Goal: Information Seeking & Learning: Learn about a topic

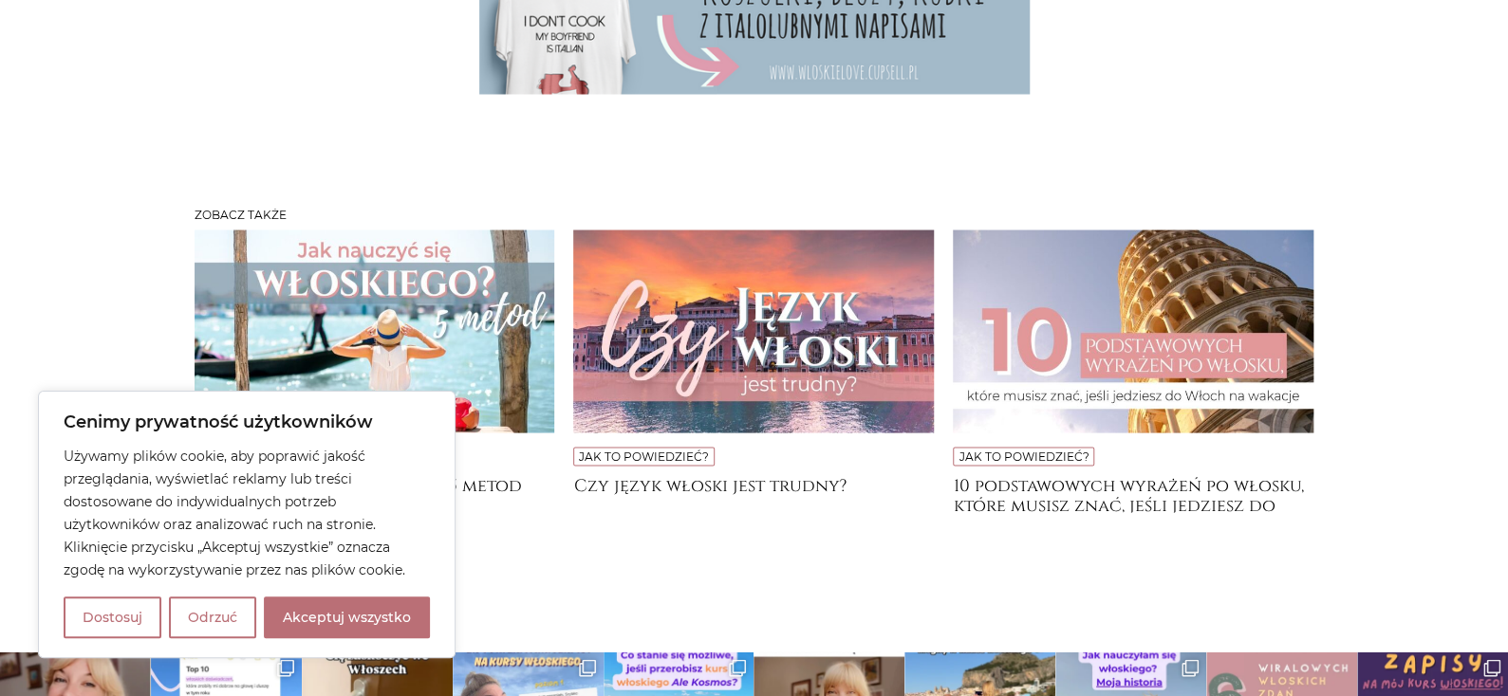
scroll to position [9170, 0]
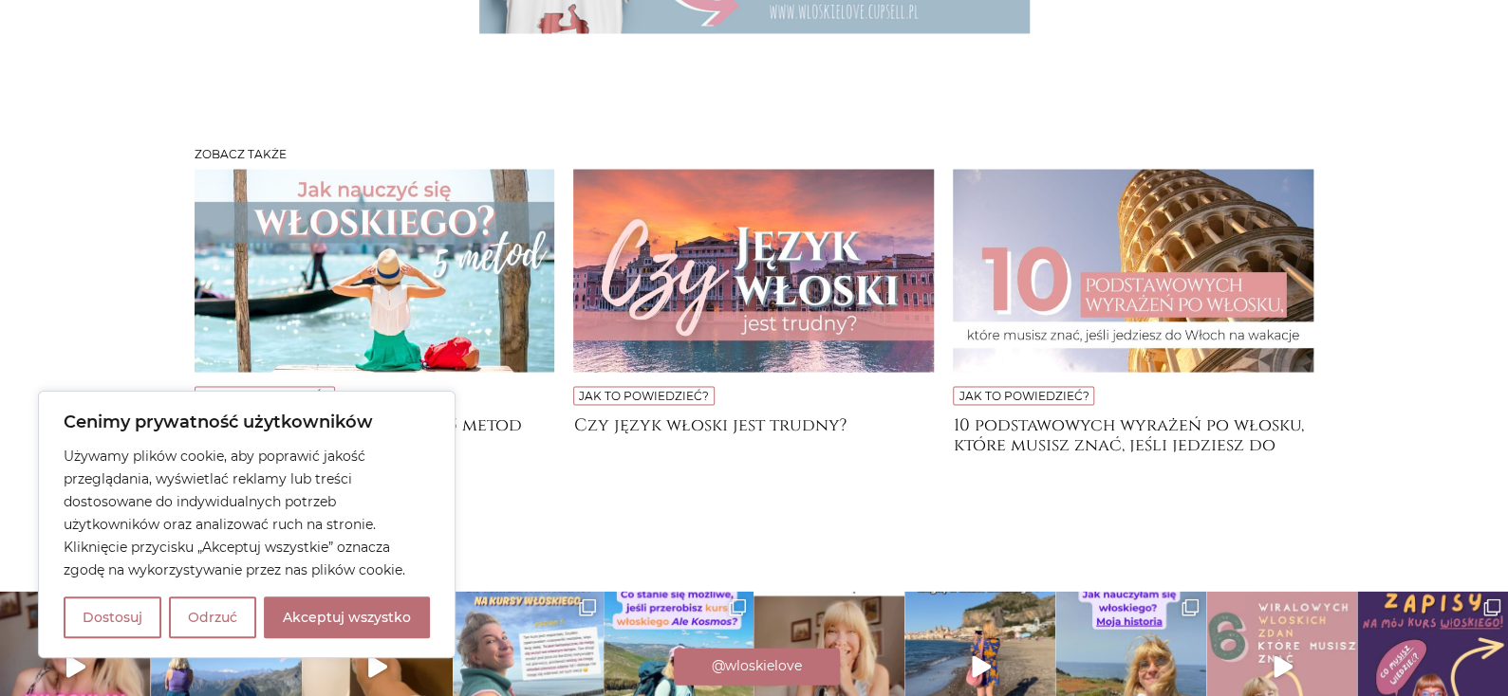
drag, startPoint x: 378, startPoint y: 614, endPoint x: 419, endPoint y: 589, distance: 48.5
click at [378, 614] on button "Akceptuj wszystko" at bounding box center [347, 618] width 166 height 42
checkbox input "true"
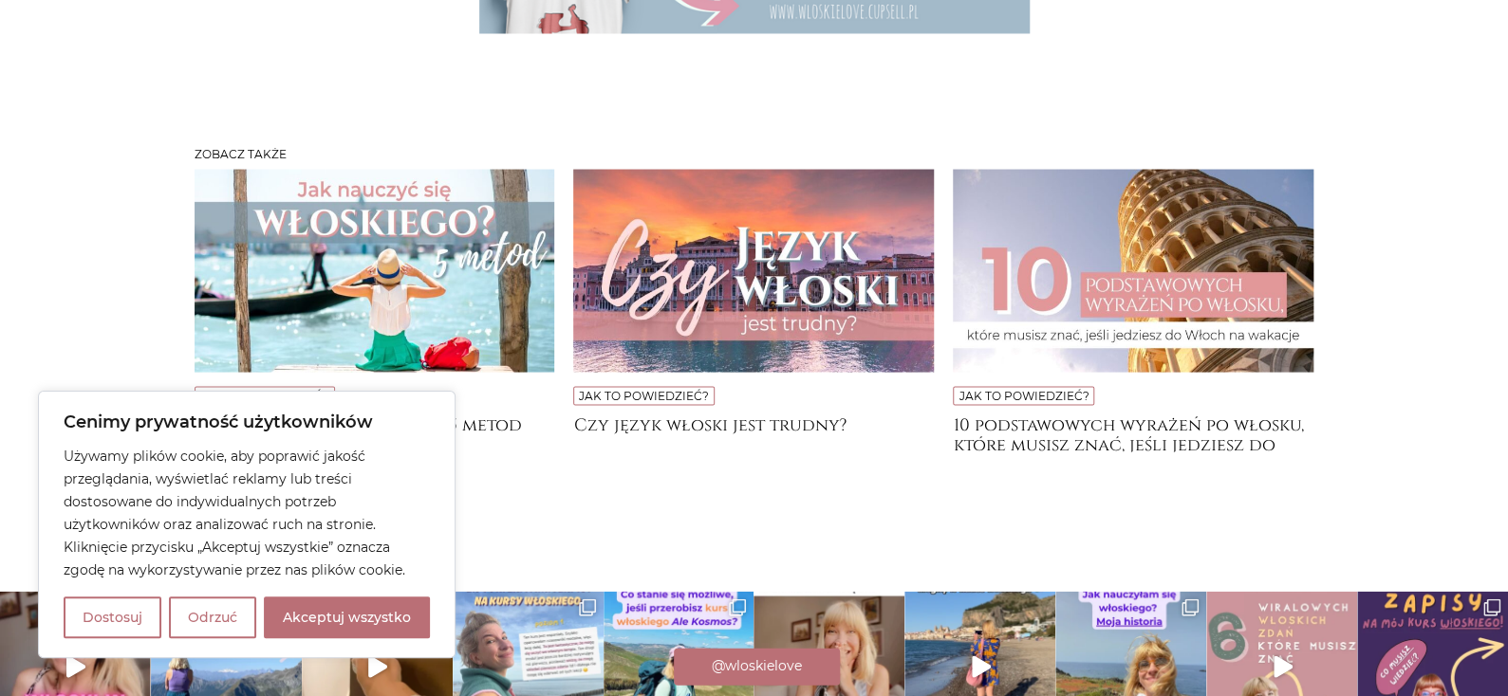
checkbox input "true"
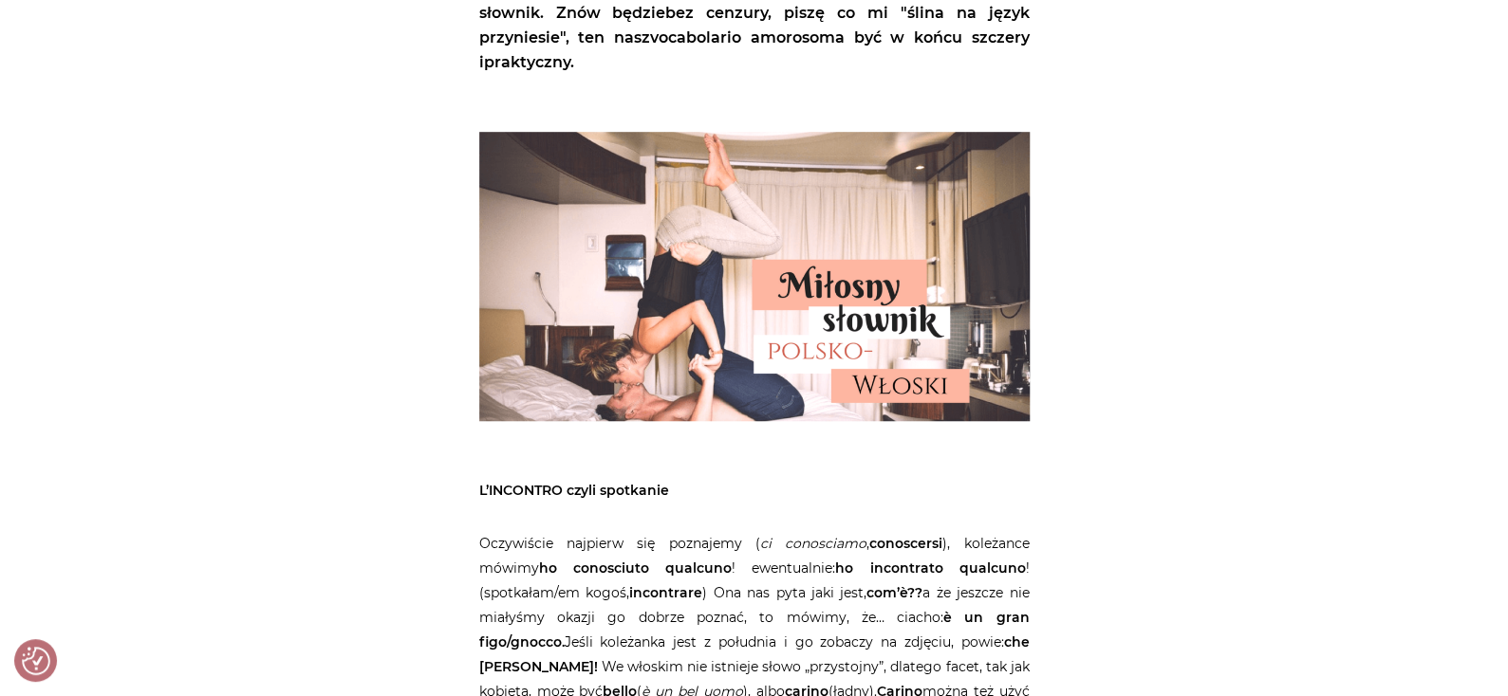
scroll to position [0, 0]
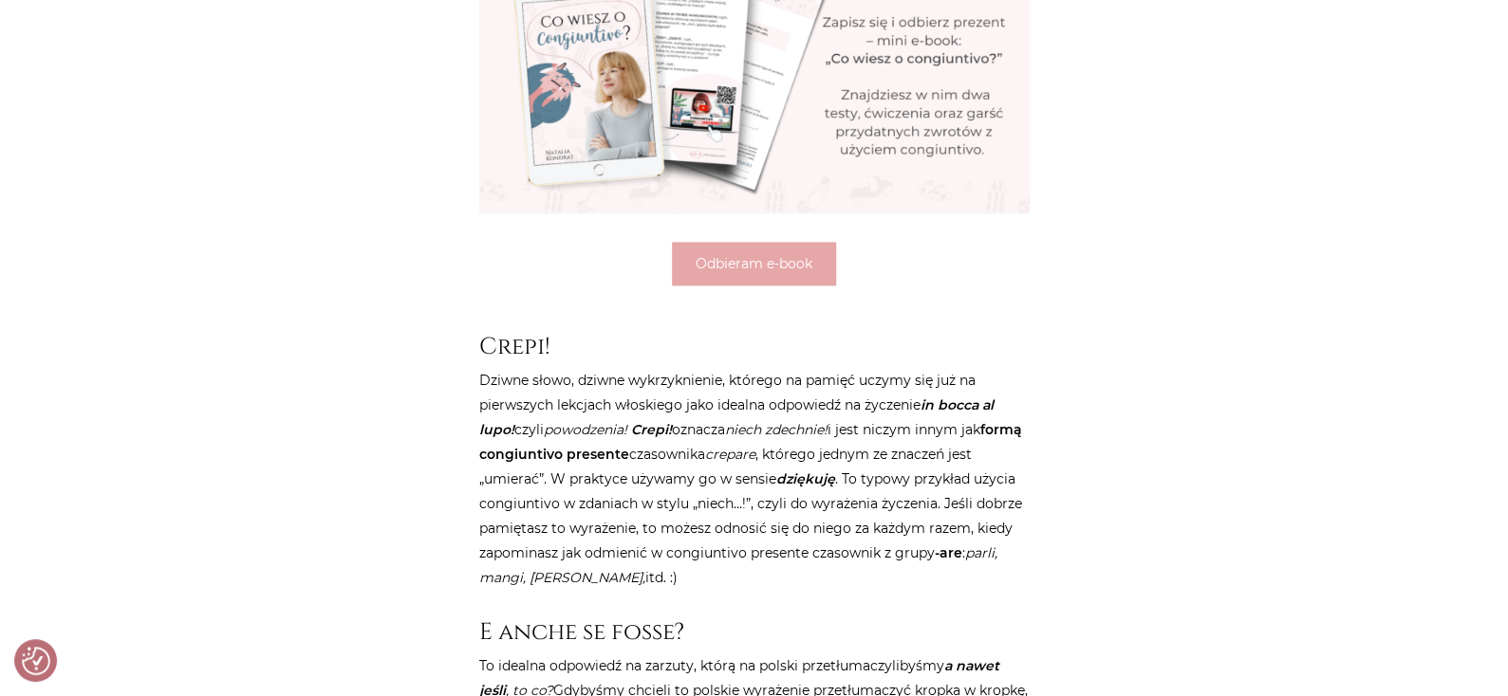
scroll to position [1327, 0]
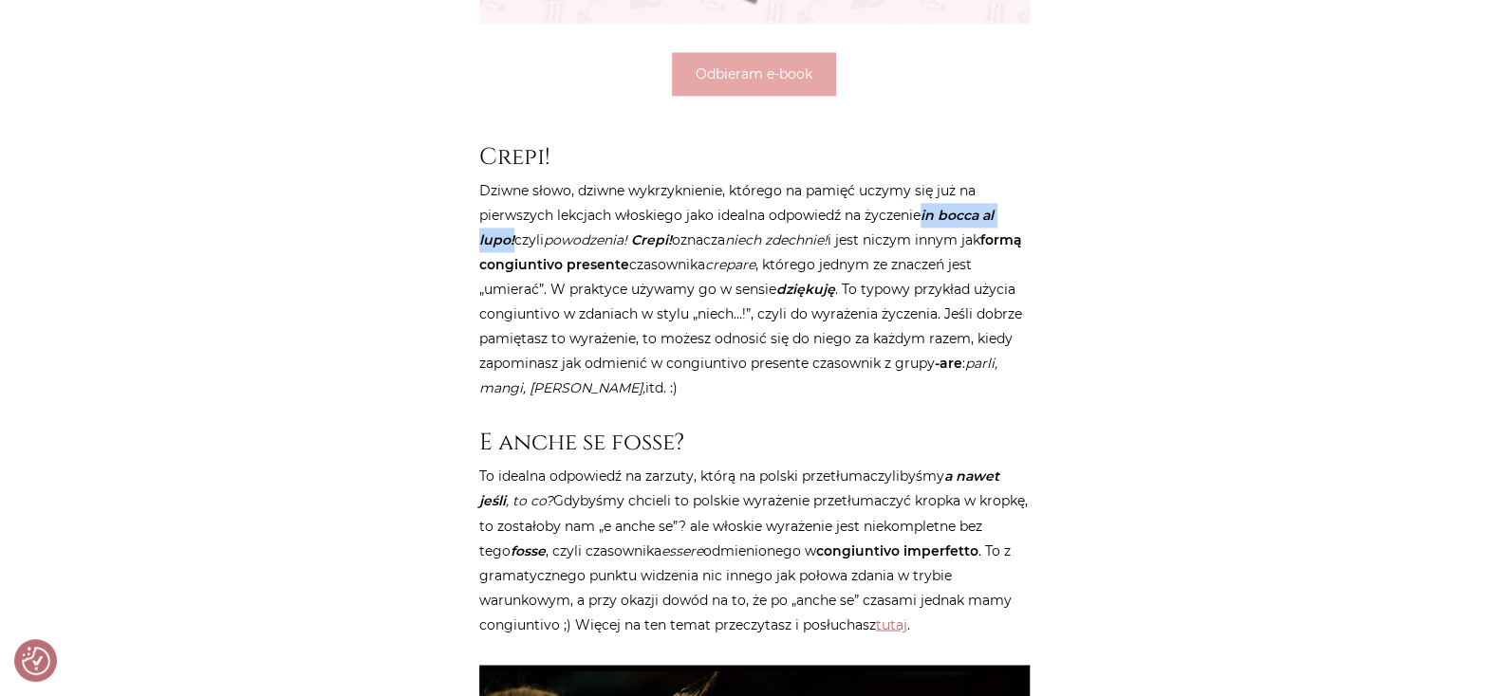
drag, startPoint x: 926, startPoint y: 211, endPoint x: 513, endPoint y: 241, distance: 413.9
click at [513, 241] on p "Dziwne słowo, dziwne wykrzyknienie, którego na pamięć uczymy się już na pierwsz…" at bounding box center [754, 289] width 550 height 222
copy strong "in bocca al lupo!"
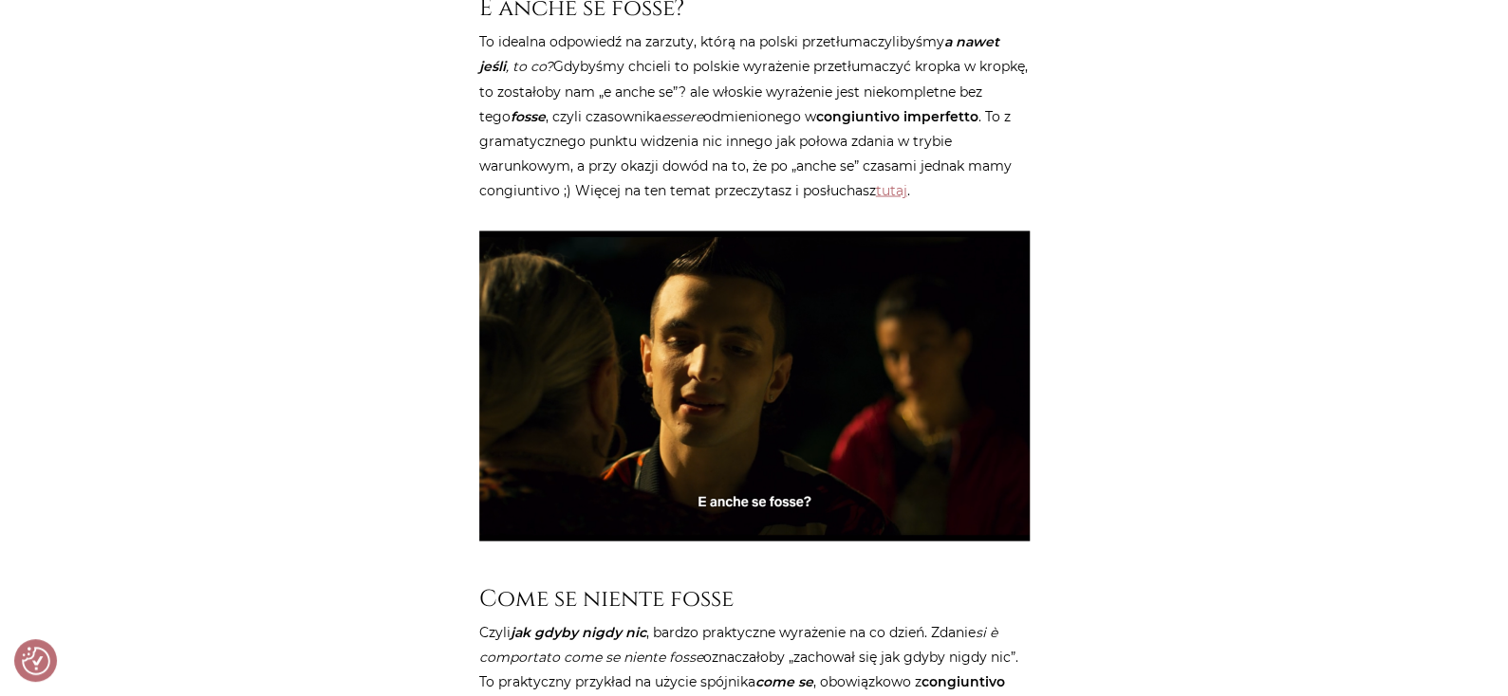
scroll to position [1612, 0]
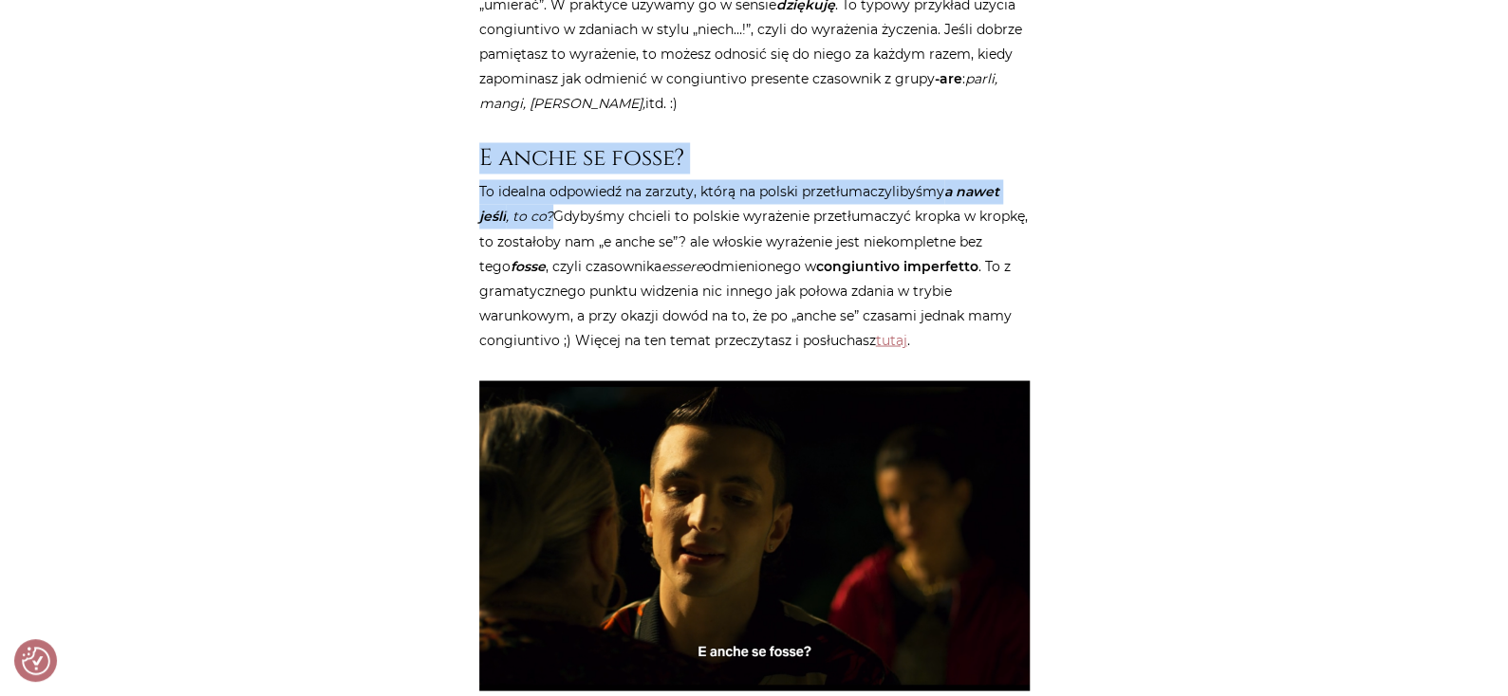
drag, startPoint x: 479, startPoint y: 157, endPoint x: 550, endPoint y: 216, distance: 92.9
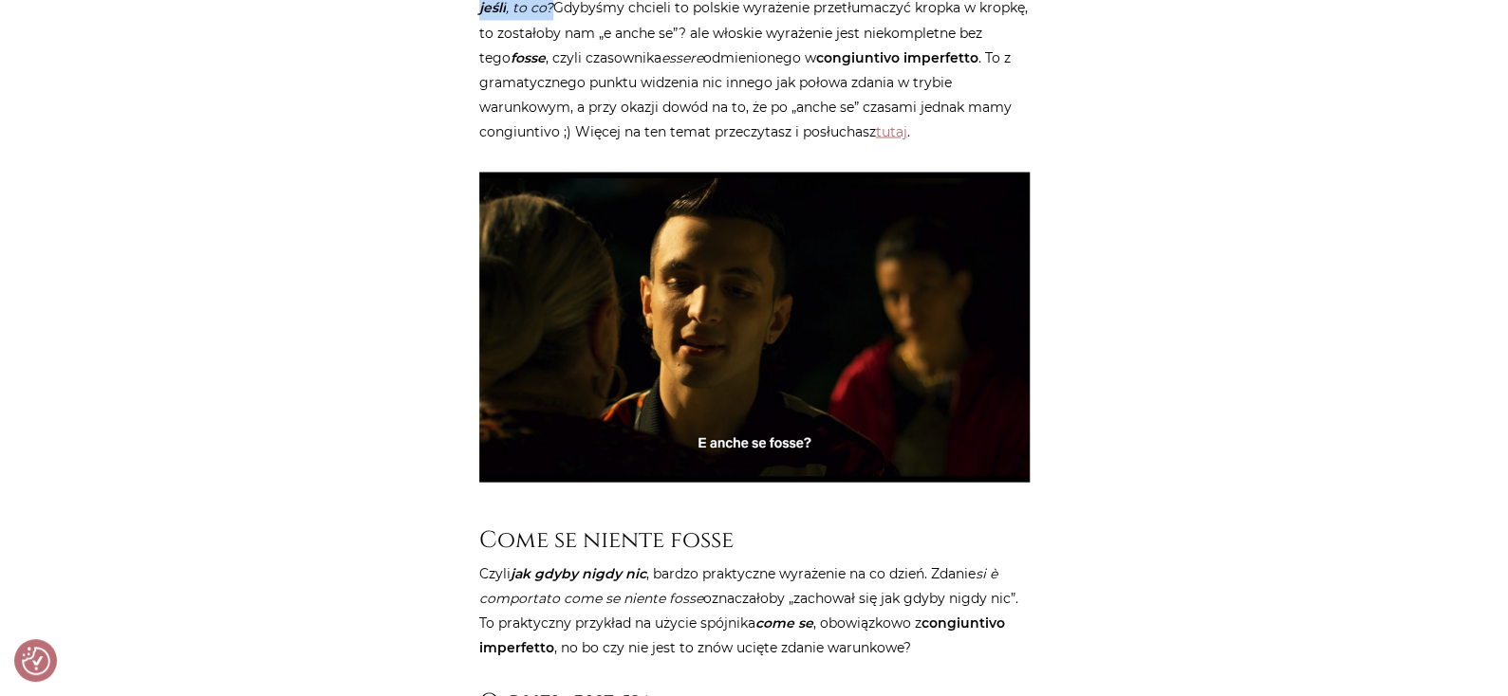
scroll to position [1993, 0]
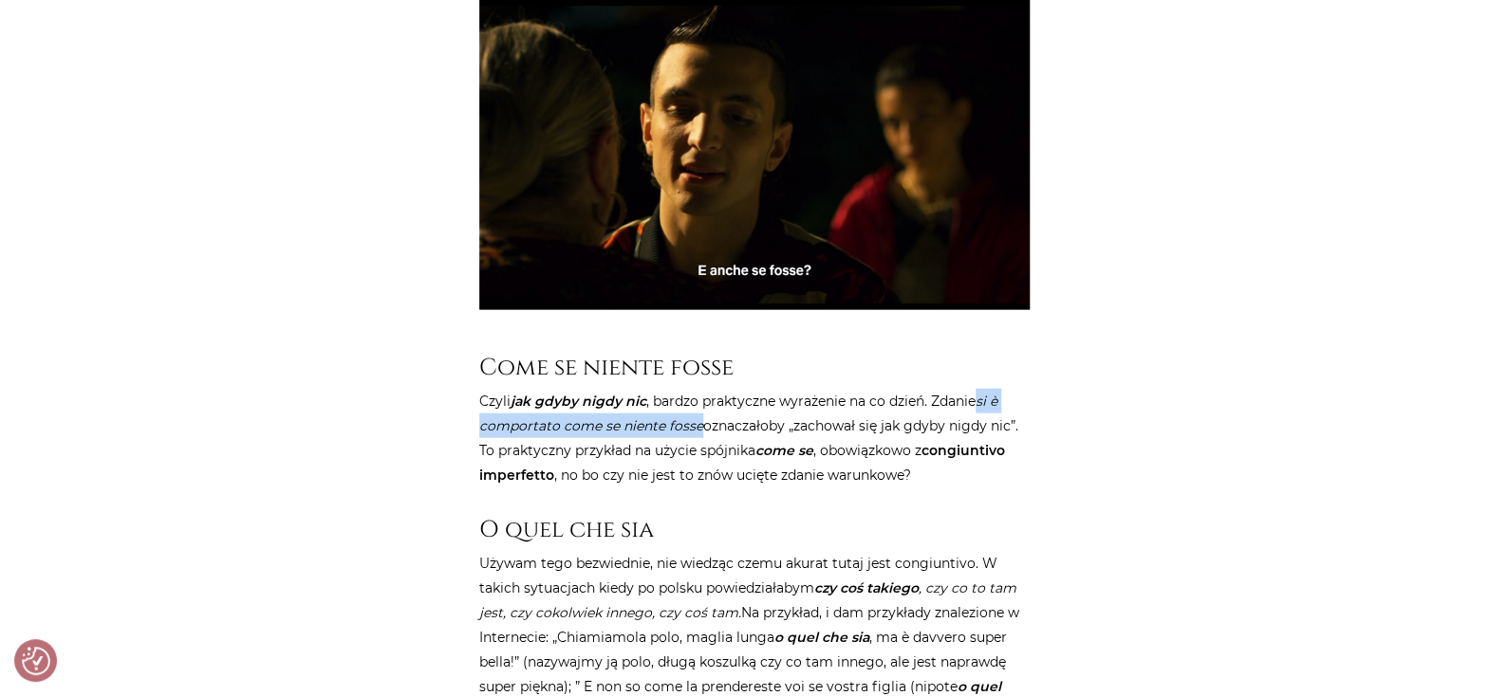
drag, startPoint x: 982, startPoint y: 398, endPoint x: 701, endPoint y: 424, distance: 282.1
click at [701, 424] on p "Czyli jak gdyby nigdy nic , bardzo praktyczne wyrażenie na co dzień. Zdanie si …" at bounding box center [754, 438] width 550 height 99
click at [987, 396] on em "si è comportato come se niente fosse" at bounding box center [738, 414] width 518 height 42
click at [981, 401] on em "si è comportato come se niente fosse" at bounding box center [738, 414] width 518 height 42
drag, startPoint x: 982, startPoint y: 392, endPoint x: 1013, endPoint y: 419, distance: 41.7
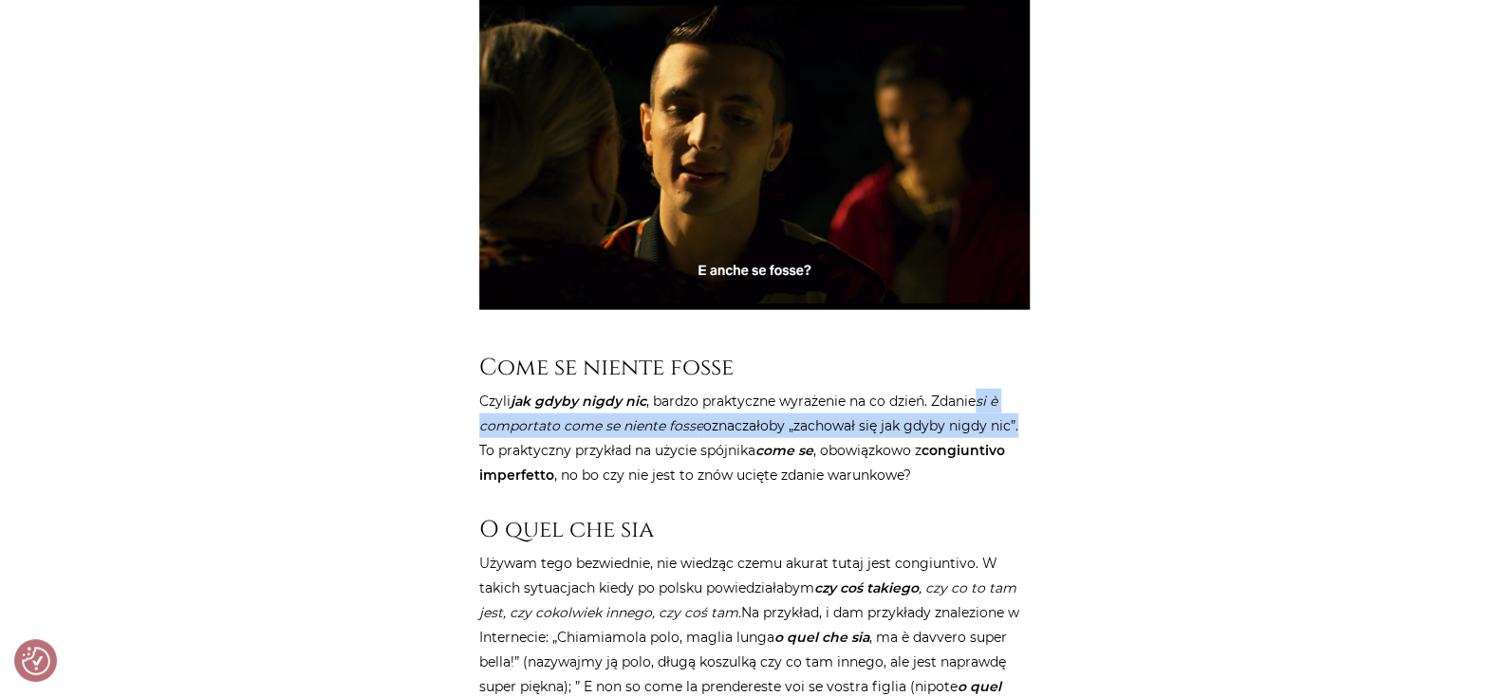
click at [1013, 419] on p "Czyli jak gdyby nigdy nic , bardzo praktyczne wyrażenie na co dzień. Zdanie si …" at bounding box center [754, 438] width 550 height 99
copy p "si è comportato come se niente fosse oznaczałoby „zachował się jak gdyby nigdy …"
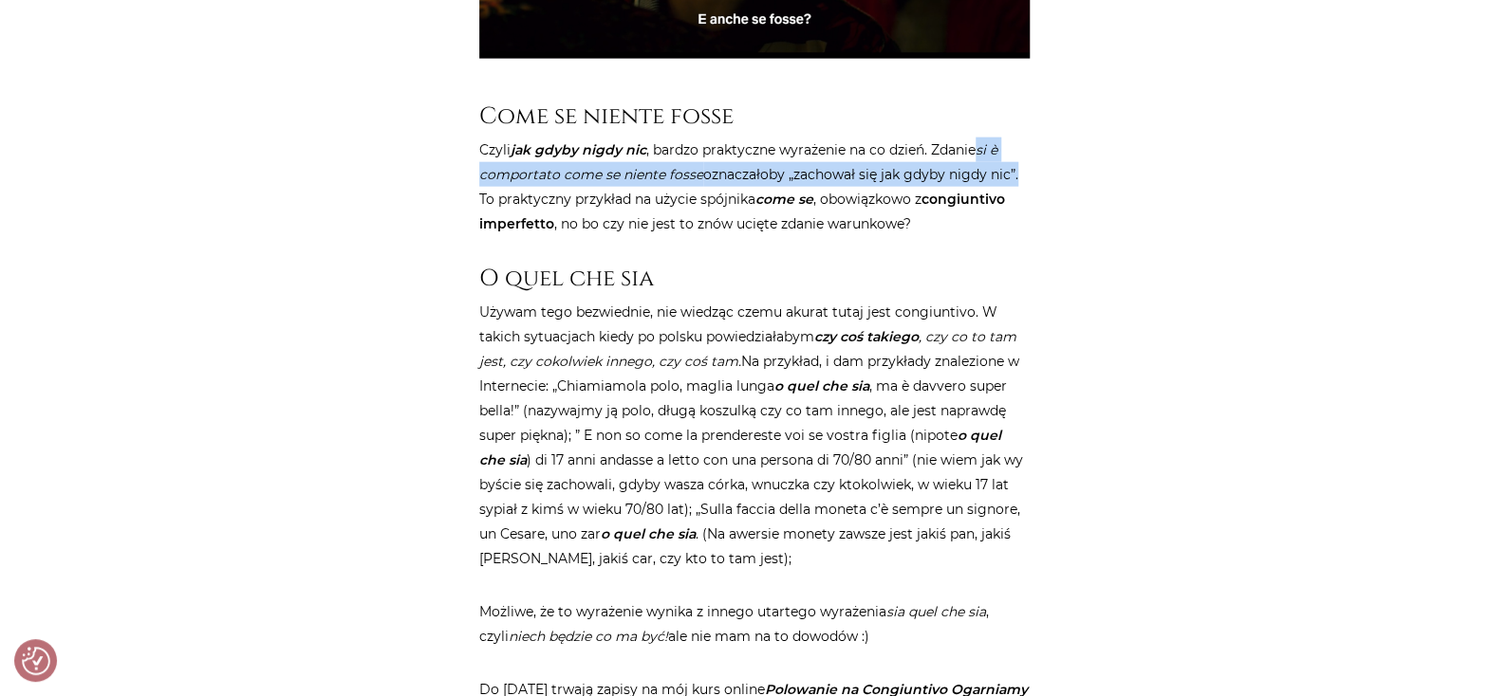
scroll to position [2277, 0]
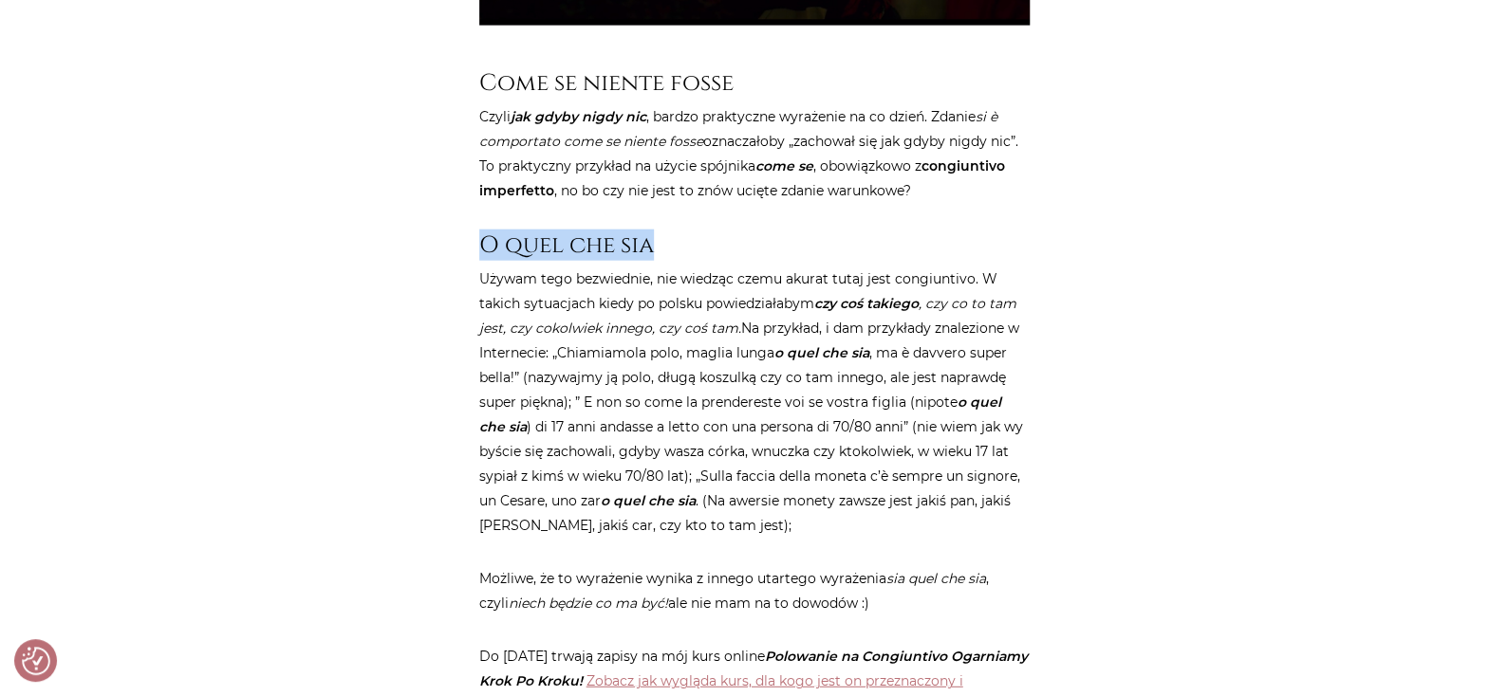
drag, startPoint x: 479, startPoint y: 238, endPoint x: 666, endPoint y: 232, distance: 187.0
click at [666, 232] on h3 "O quel che sia" at bounding box center [754, 246] width 550 height 28
copy h3 "O quel che sia"
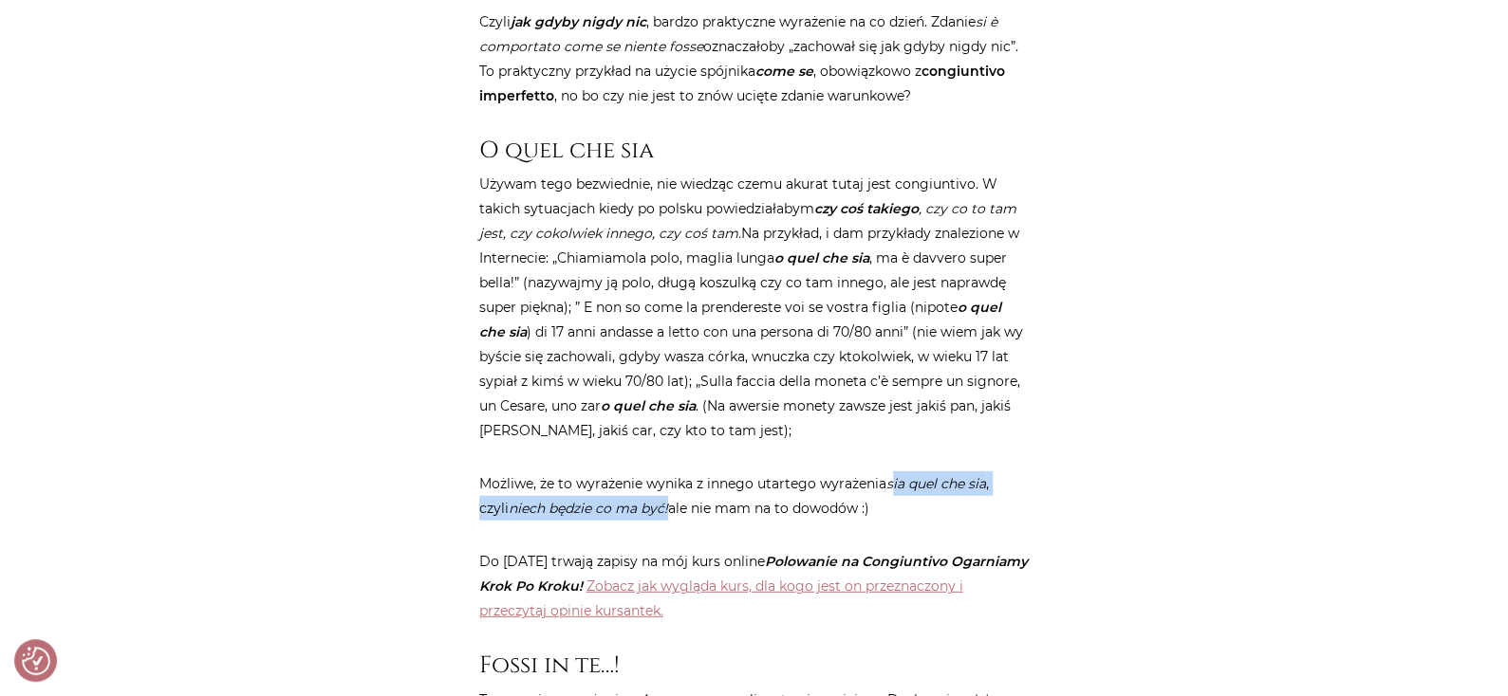
drag, startPoint x: 891, startPoint y: 484, endPoint x: 637, endPoint y: 508, distance: 255.4
click at [637, 508] on p "Możliwe, że to wyrażenie wynika z innego utartego wyrażenia sia quel che sia , …" at bounding box center [754, 496] width 550 height 49
copy p "ia quel che sia , czyli niech będzie co ma być!"
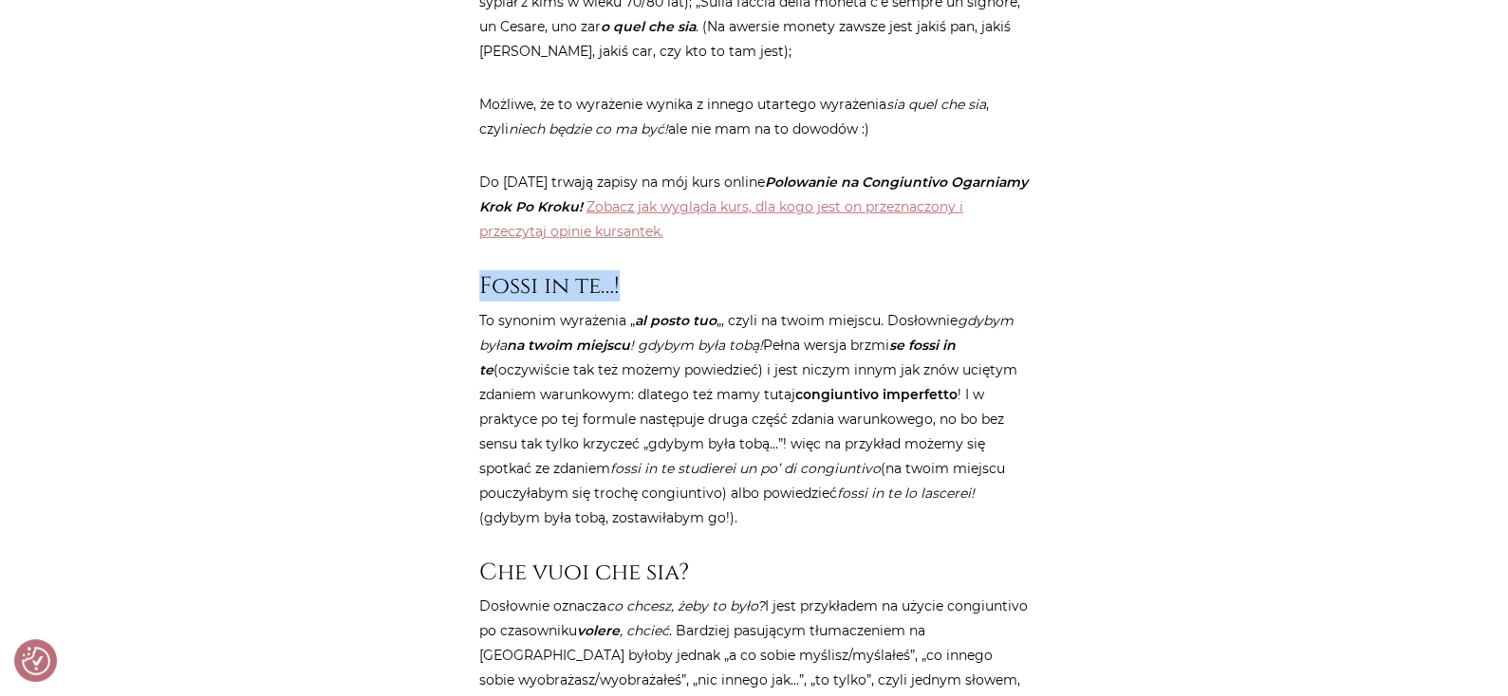
drag, startPoint x: 469, startPoint y: 288, endPoint x: 652, endPoint y: 289, distance: 183.1
copy h3 "Fossi in te…!"
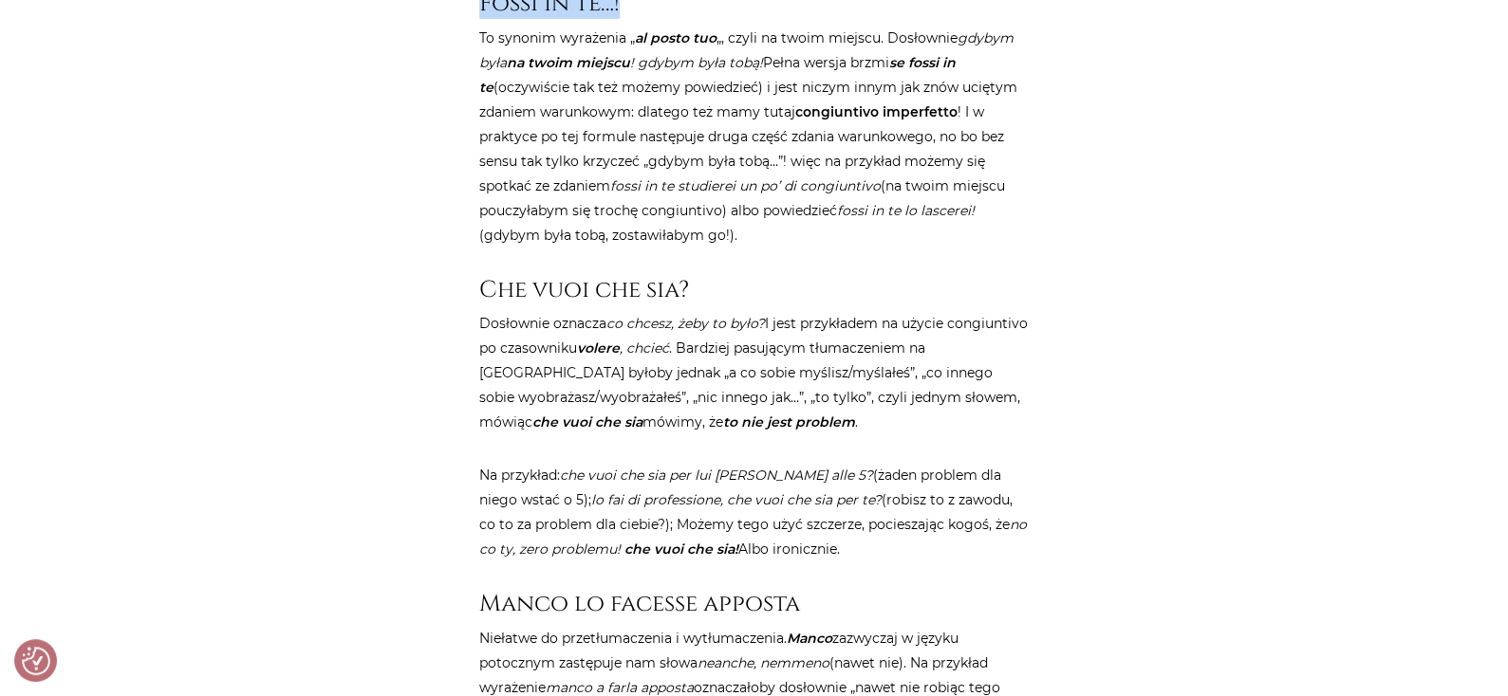
scroll to position [3035, 0]
drag, startPoint x: 512, startPoint y: 289, endPoint x: 712, endPoint y: 297, distance: 199.4
copy h3 "Che vuoi che sia?"
drag, startPoint x: 622, startPoint y: 521, endPoint x: 838, endPoint y: 552, distance: 217.7
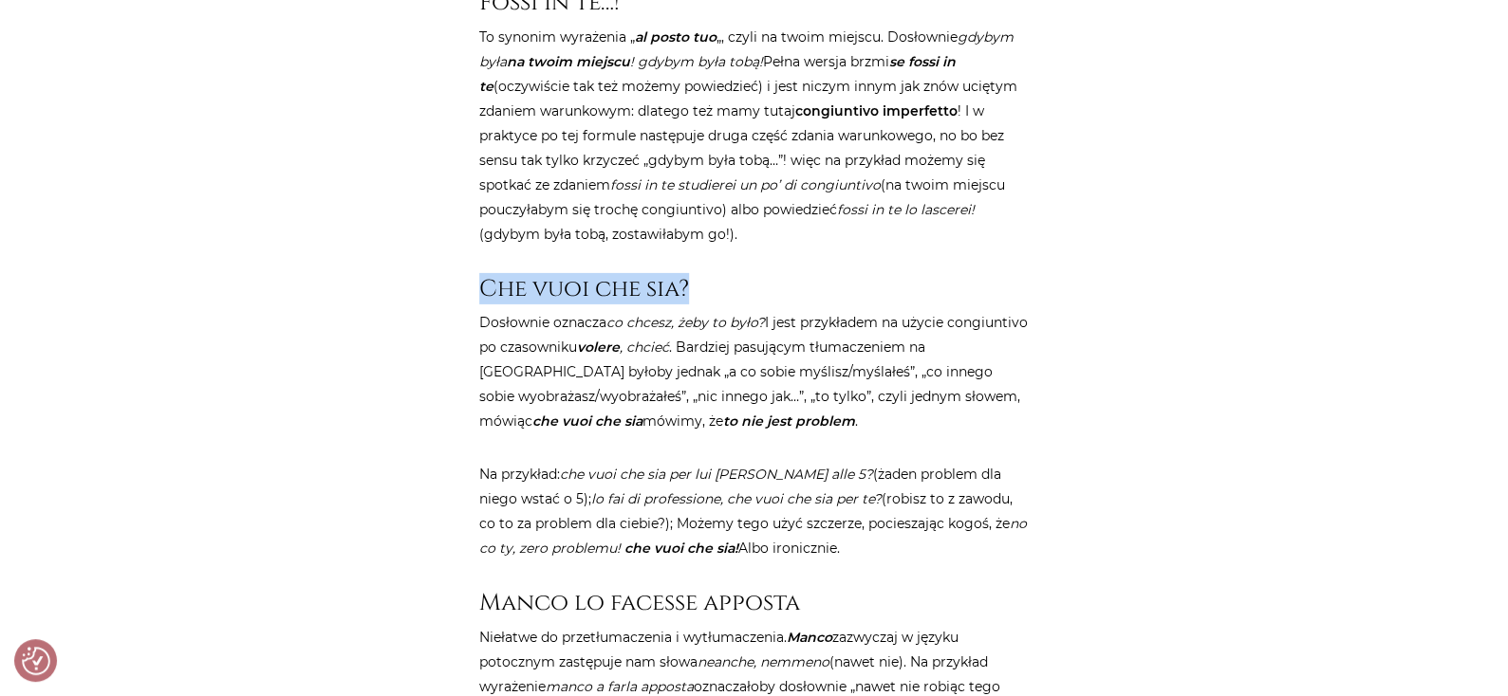
click at [838, 552] on p "Na przykład: che vuoi che sia per lui alzarsi alle 5? (żaden problem dla niego …" at bounding box center [754, 511] width 550 height 99
copy p "Możemy tego użyć szczerze, pocieszając kogoś, że no co ty, zero problemu! che v…"
click at [687, 491] on em "lo fai di professione, che vuoi che sia per te?" at bounding box center [736, 499] width 290 height 17
drag, startPoint x: 511, startPoint y: 497, endPoint x: 604, endPoint y: 506, distance: 93.4
click at [604, 506] on p "Na przykład: che vuoi che sia per lui alzarsi alle 5? (żaden problem dla niego …" at bounding box center [754, 511] width 550 height 99
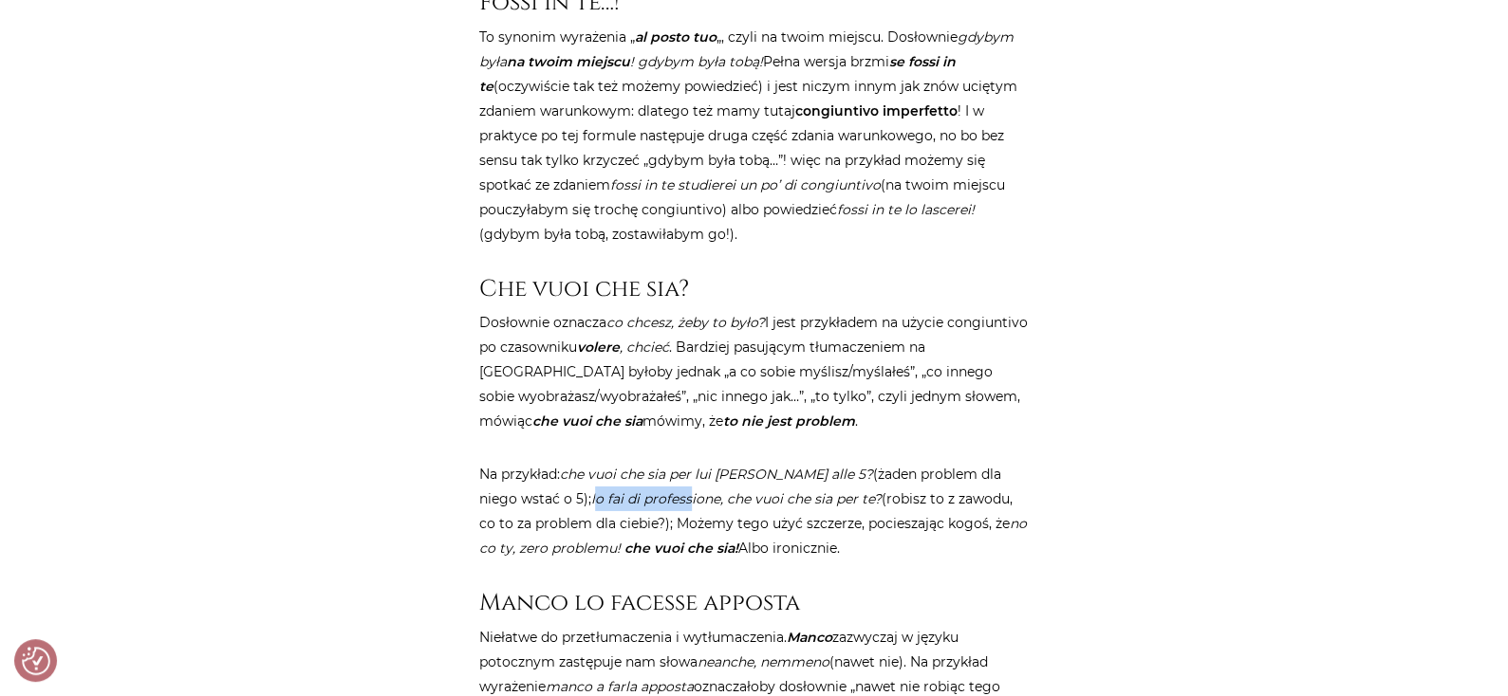
click at [591, 491] on em "lo fai di professione, che vuoi che sia per te?" at bounding box center [736, 499] width 290 height 17
drag, startPoint x: 508, startPoint y: 495, endPoint x: 795, endPoint y: 500, distance: 287.5
click at [795, 500] on em "lo fai di professione, che vuoi che sia per te?" at bounding box center [736, 499] width 290 height 17
copy em "lo fai di professione, che vuoi che sia per te?"
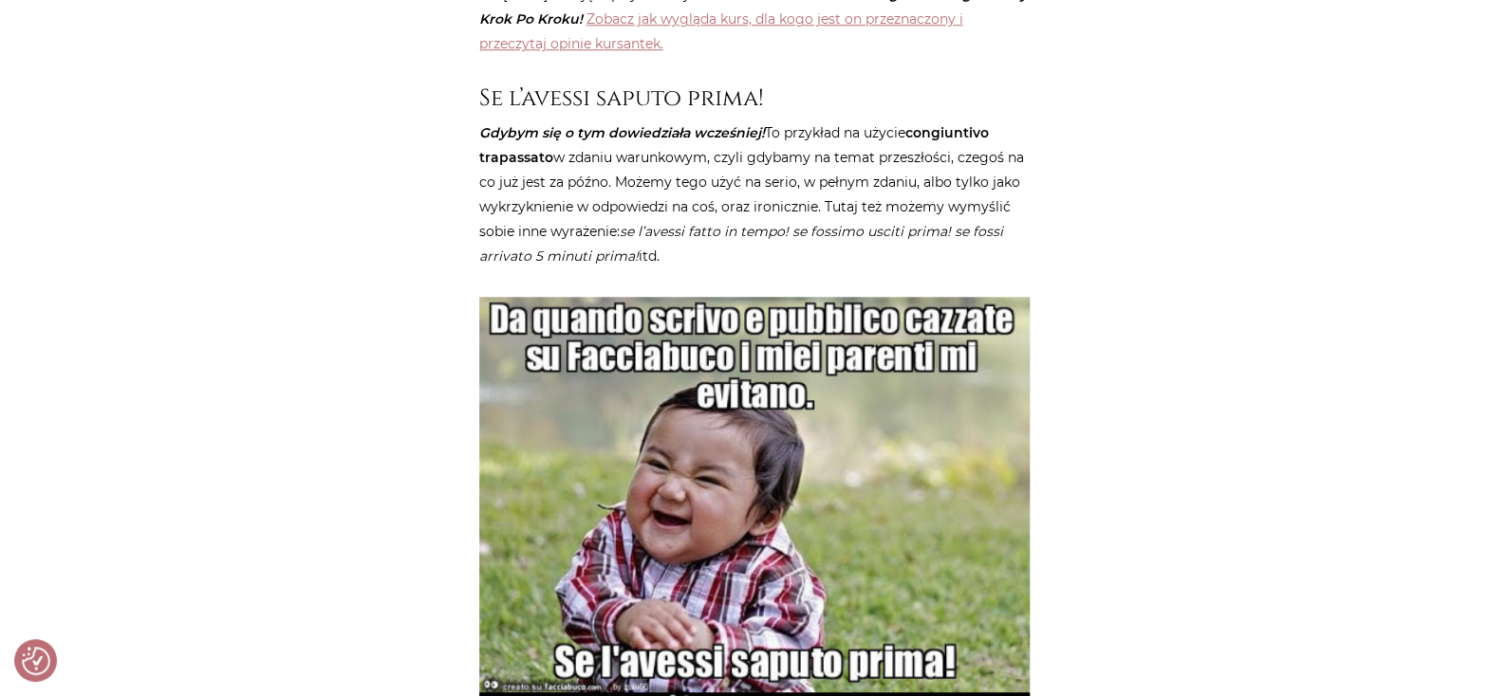
scroll to position [4270, 0]
